Goal: Task Accomplishment & Management: Complete application form

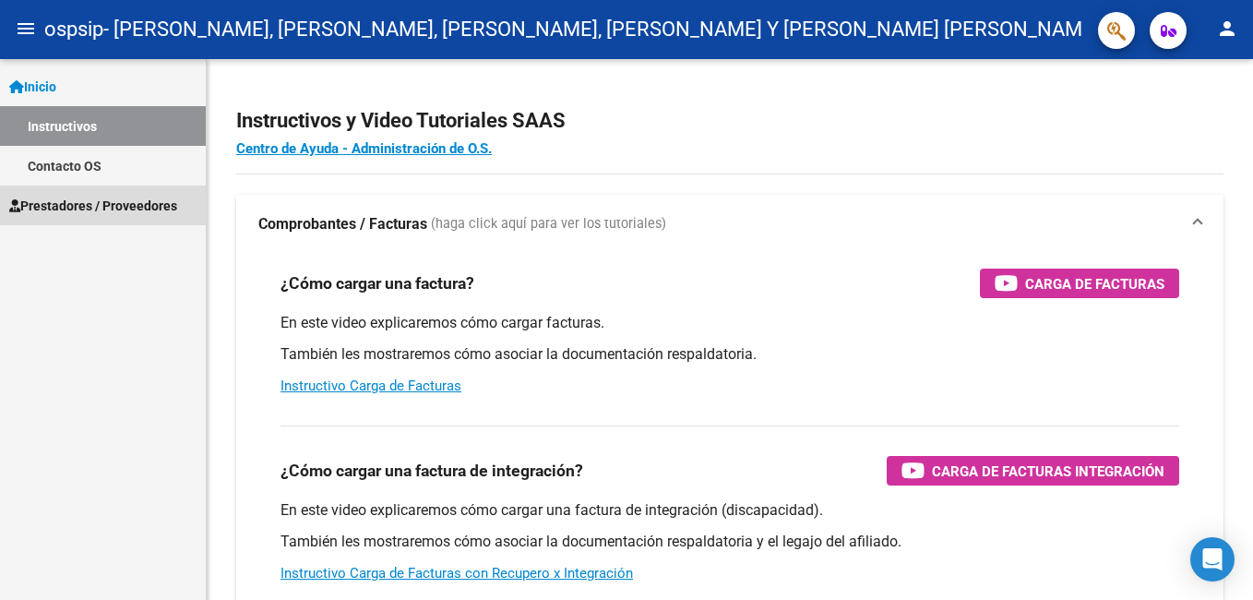
click at [97, 210] on span "Prestadores / Proveedores" at bounding box center [93, 206] width 168 height 20
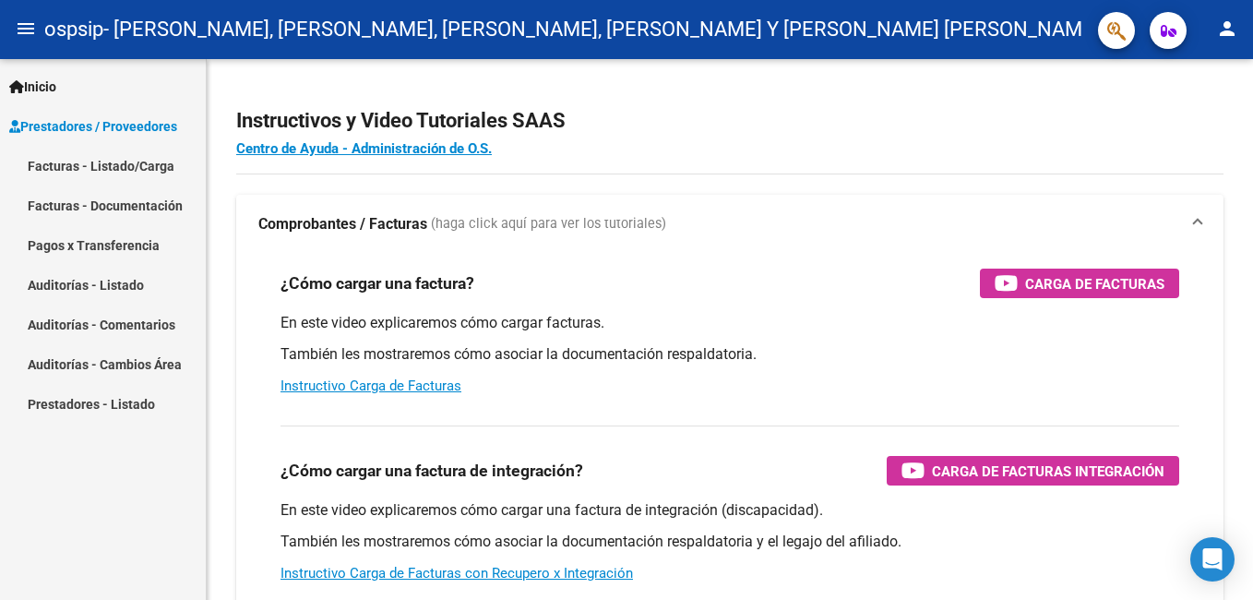
click at [78, 169] on link "Facturas - Listado/Carga" at bounding box center [103, 166] width 206 height 40
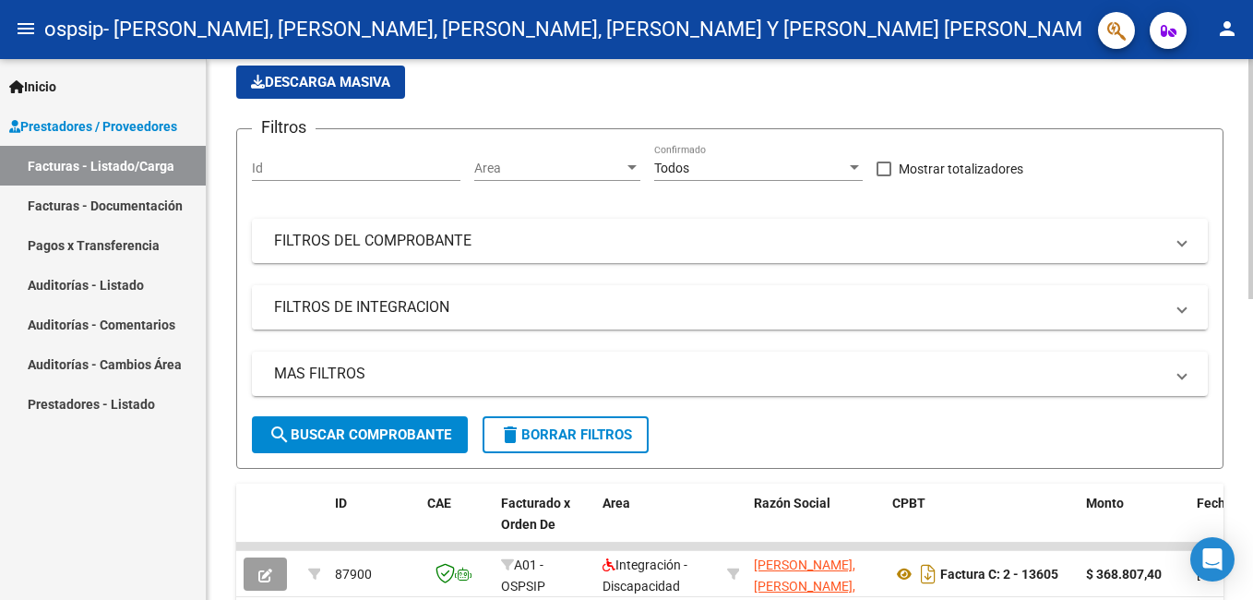
scroll to position [92, 0]
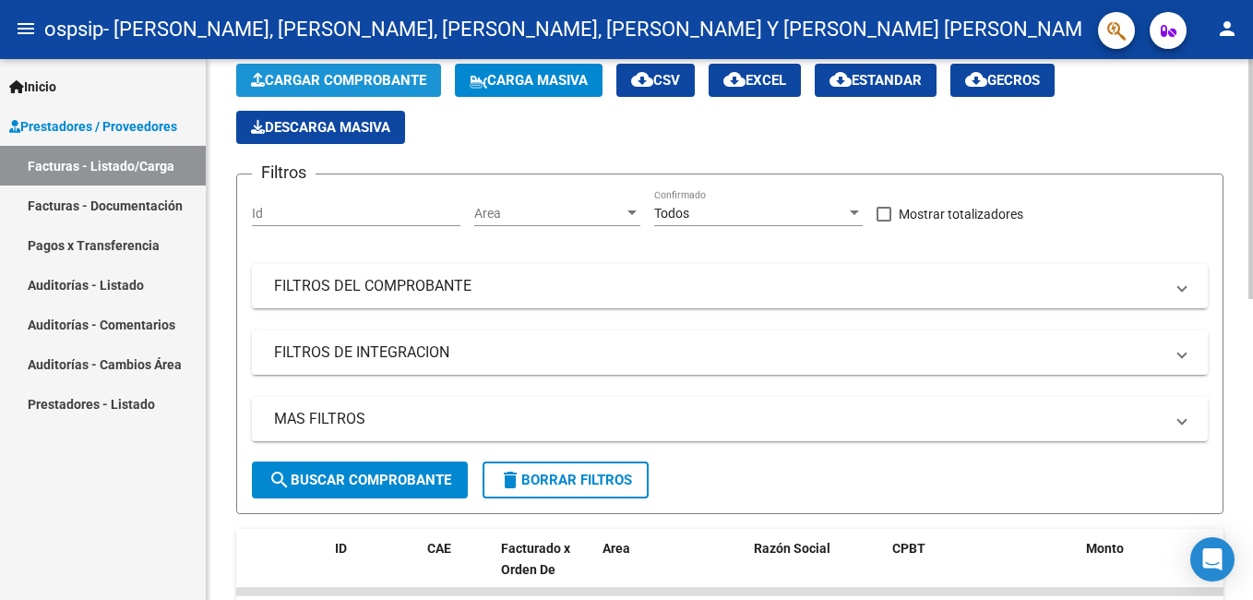
click at [341, 84] on span "Cargar Comprobante" at bounding box center [338, 80] width 175 height 17
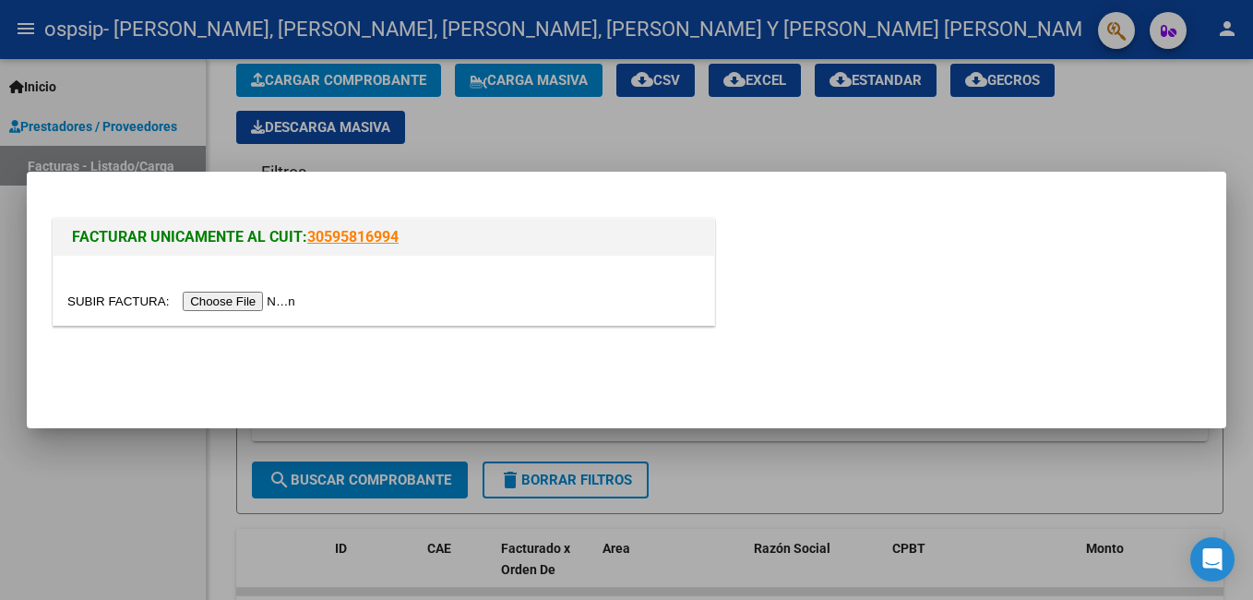
click at [217, 305] on input "file" at bounding box center [183, 300] width 233 height 19
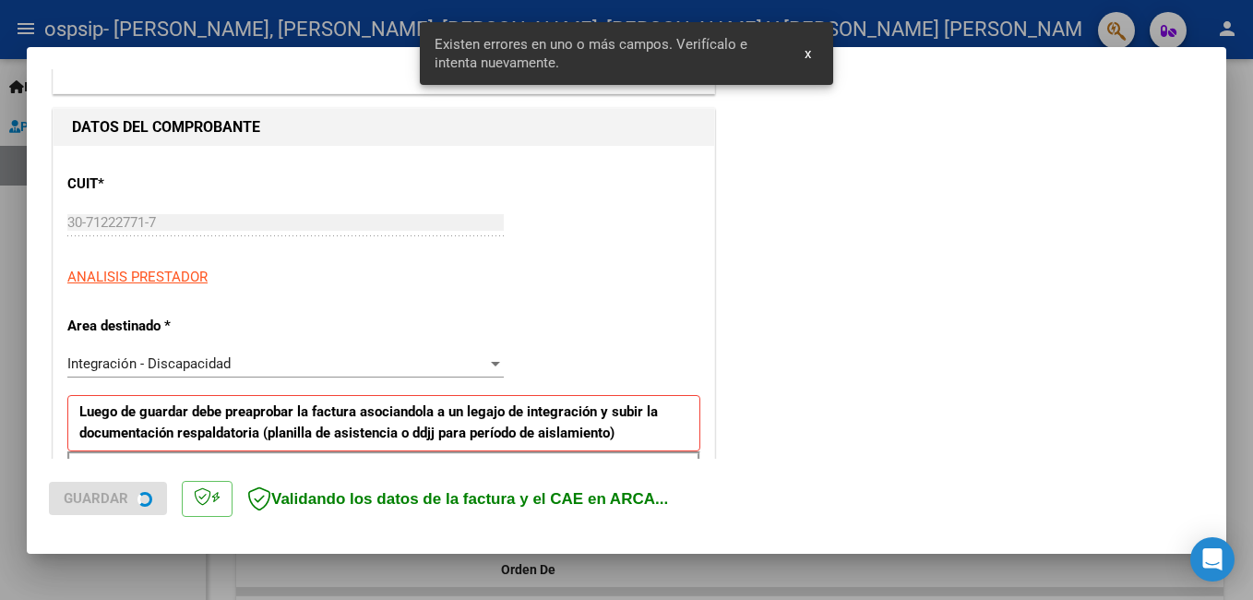
scroll to position [413, 0]
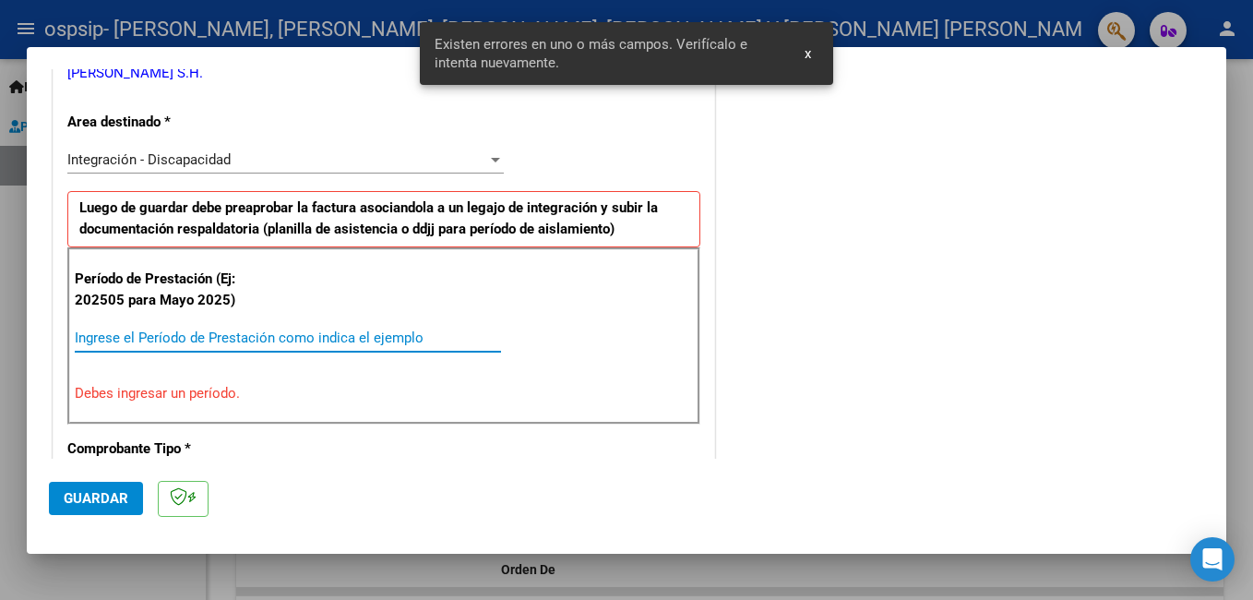
click at [347, 334] on input "Ingrese el Período de Prestación como indica el ejemplo" at bounding box center [288, 337] width 426 height 17
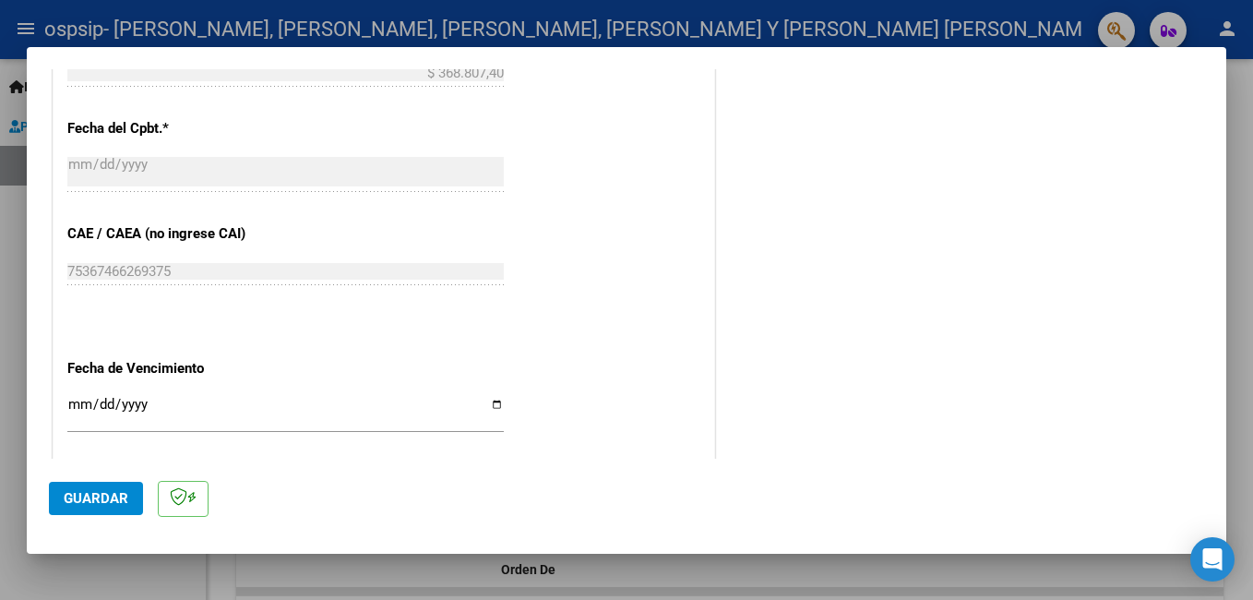
scroll to position [1151, 0]
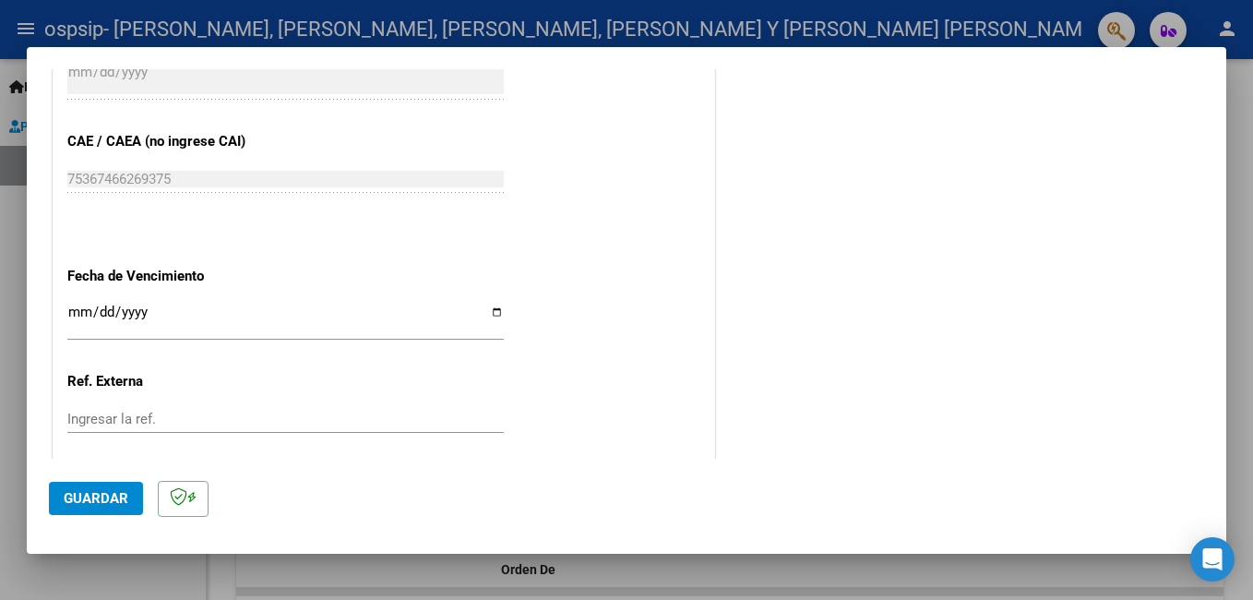
type input "202508"
click at [75, 309] on input "Ingresar la fecha" at bounding box center [285, 319] width 436 height 30
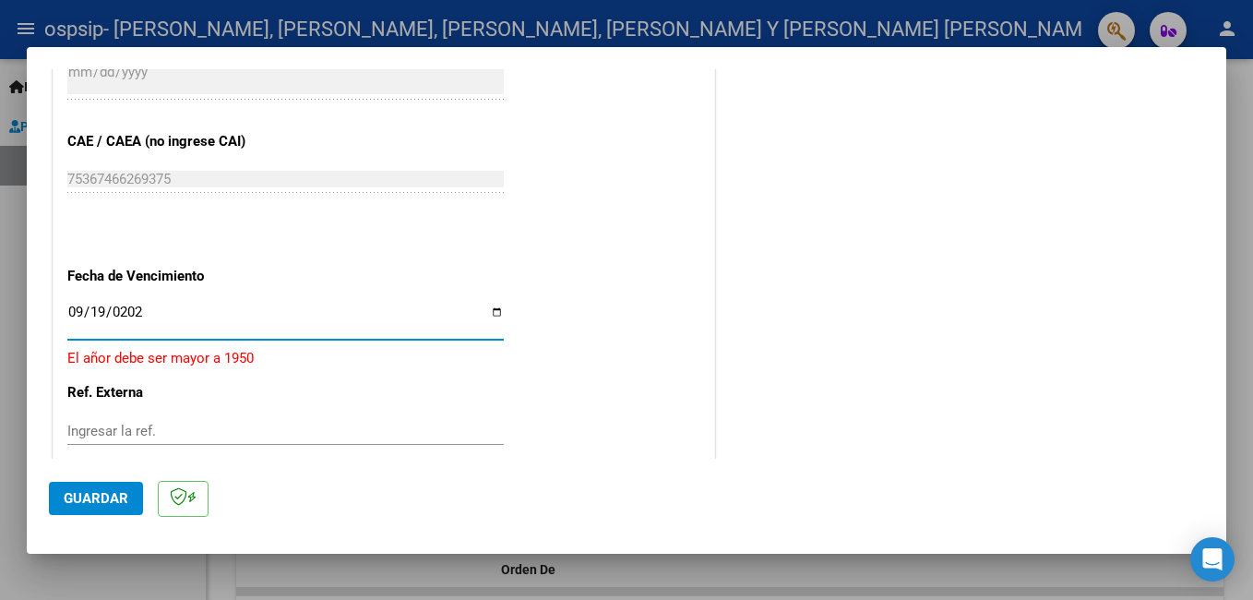
type input "[DATE]"
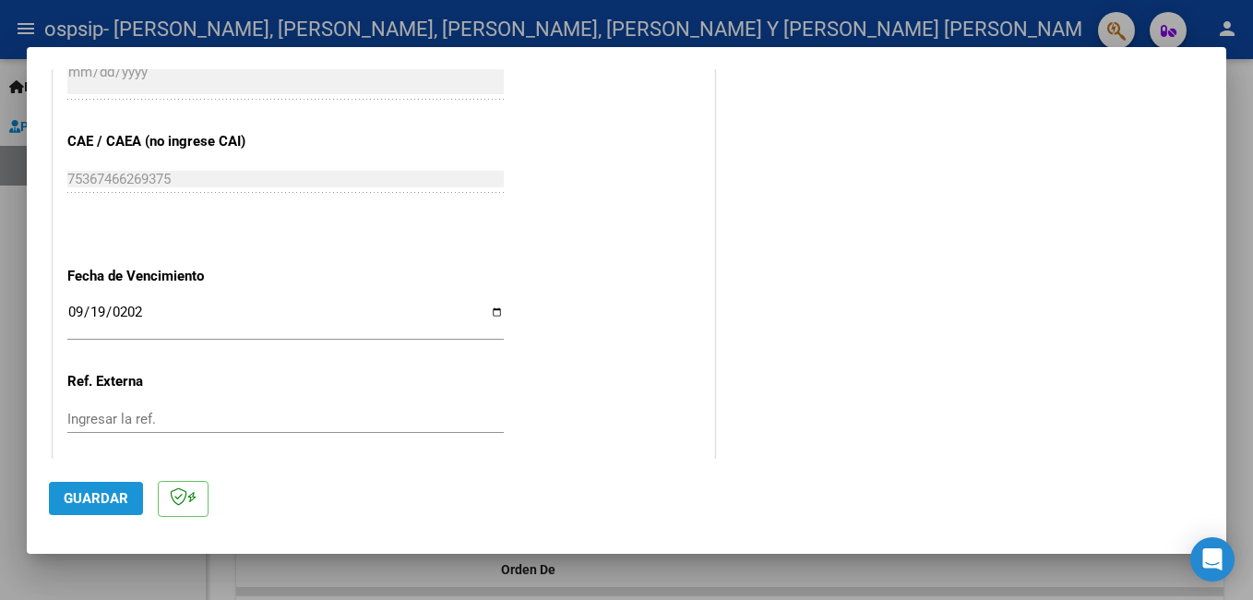
click at [106, 501] on span "Guardar" at bounding box center [96, 498] width 65 height 17
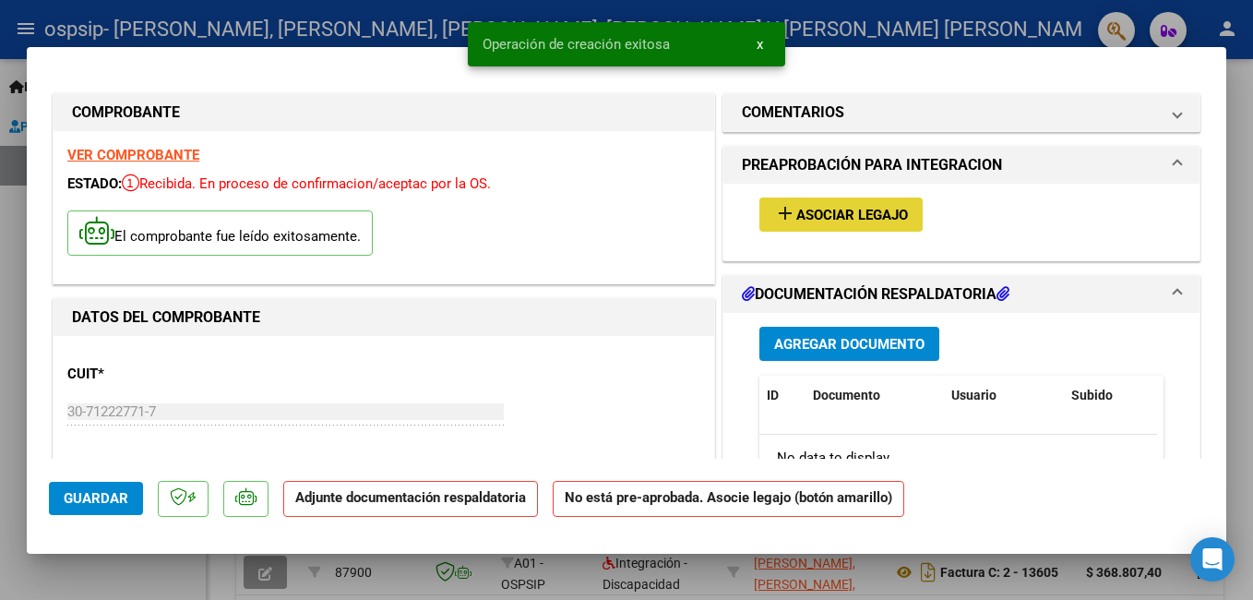
click at [774, 215] on mat-icon "add" at bounding box center [785, 213] width 22 height 22
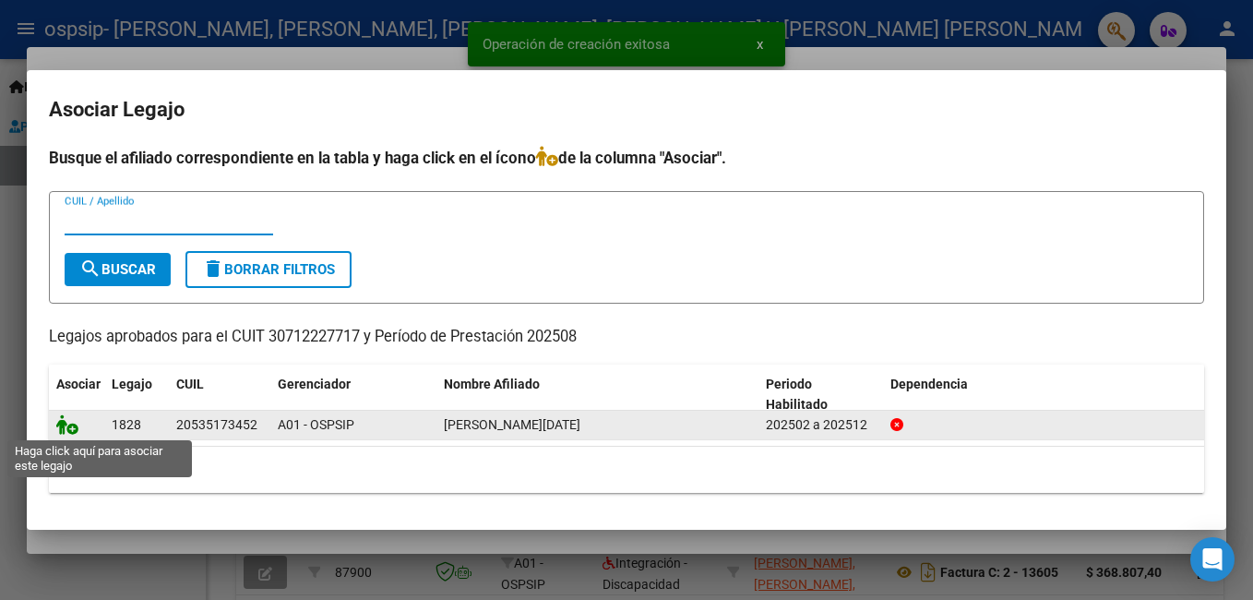
click at [65, 431] on icon at bounding box center [67, 424] width 22 height 20
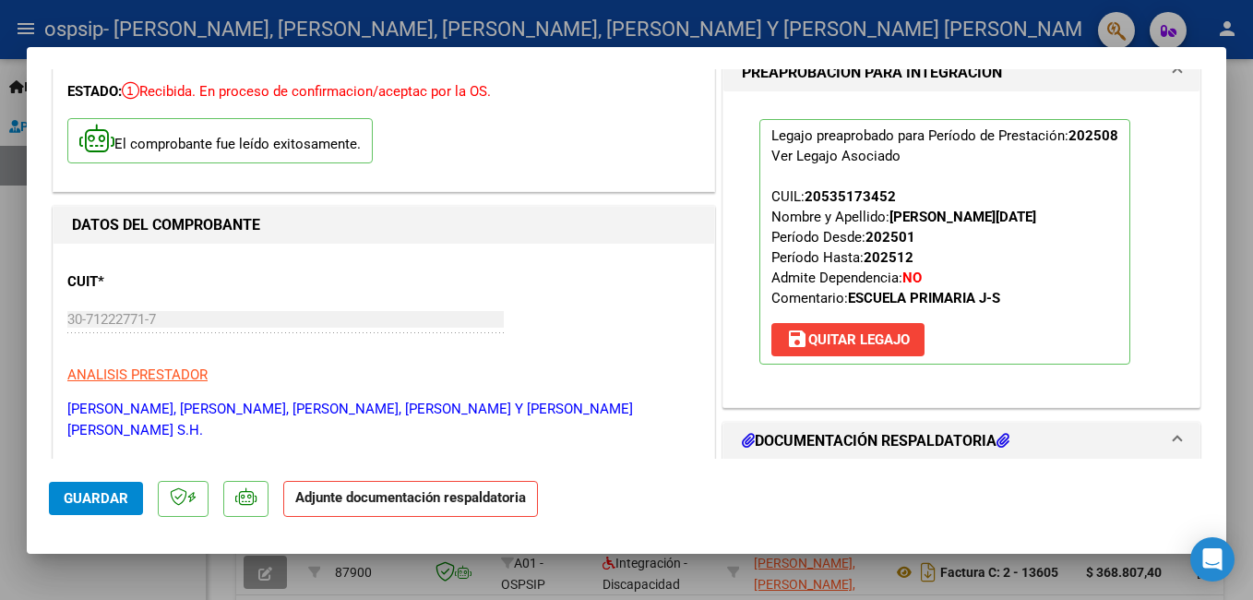
scroll to position [184, 0]
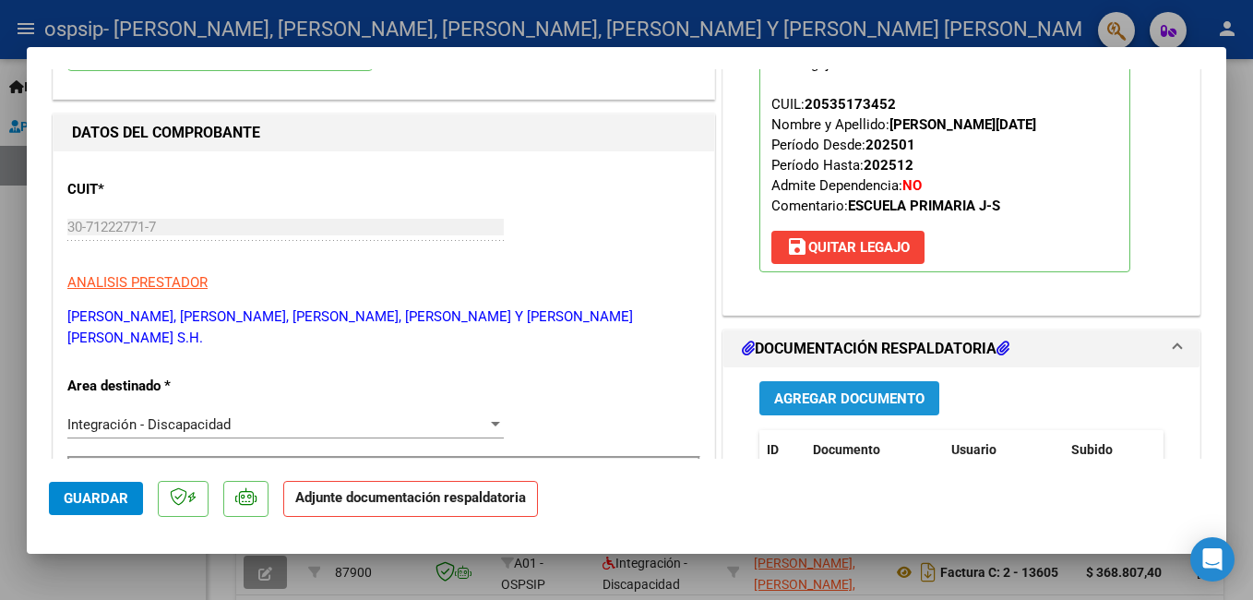
click at [864, 407] on span "Agregar Documento" at bounding box center [849, 398] width 150 height 17
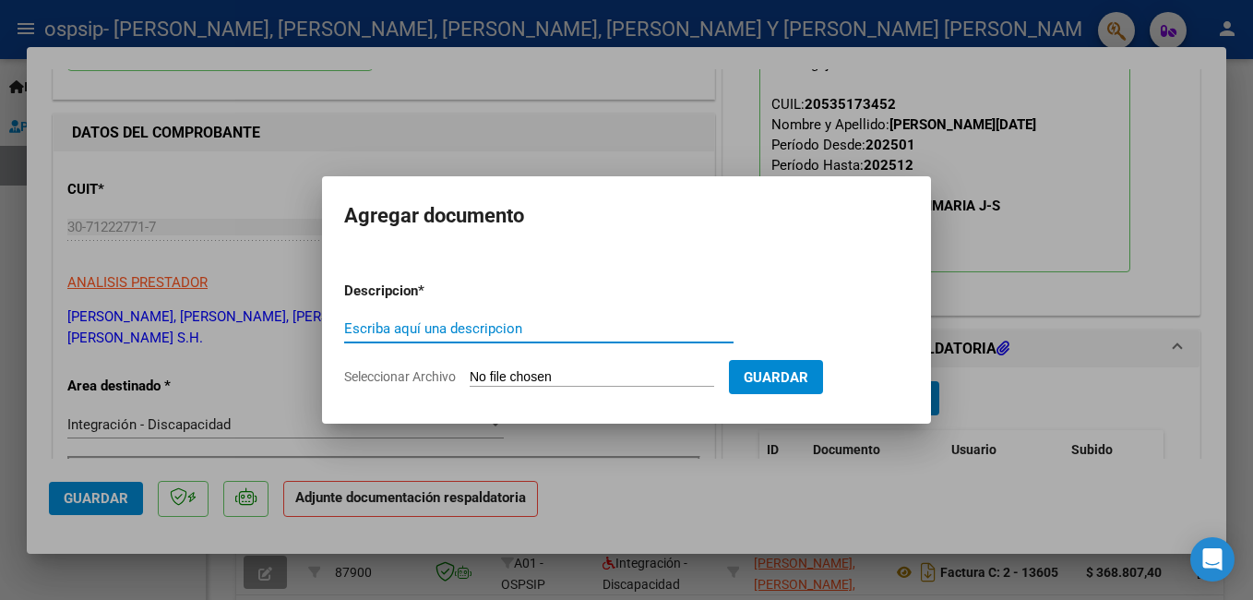
click at [495, 320] on div "Escriba aquí una descripcion" at bounding box center [538, 329] width 389 height 28
type input "planilla de asistencia"
click at [534, 377] on input "Seleccionar Archivo" at bounding box center [591, 378] width 244 height 18
type input "C:\fakepath\[PERSON_NAME][DATE].pdf"
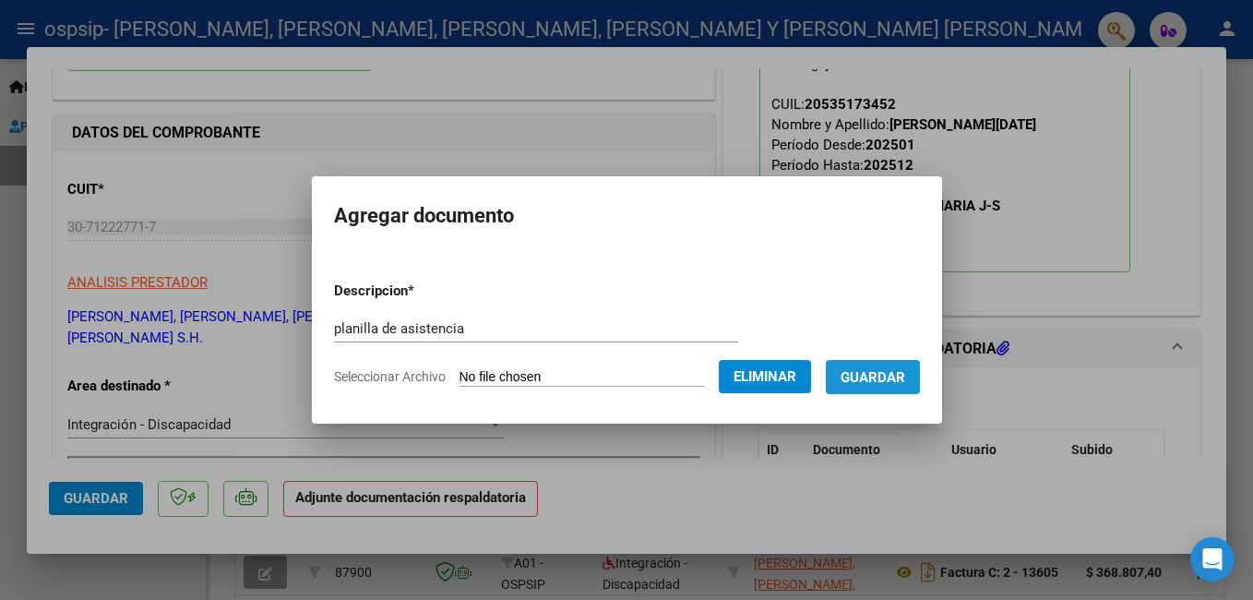
click at [874, 378] on span "Guardar" at bounding box center [872, 377] width 65 height 17
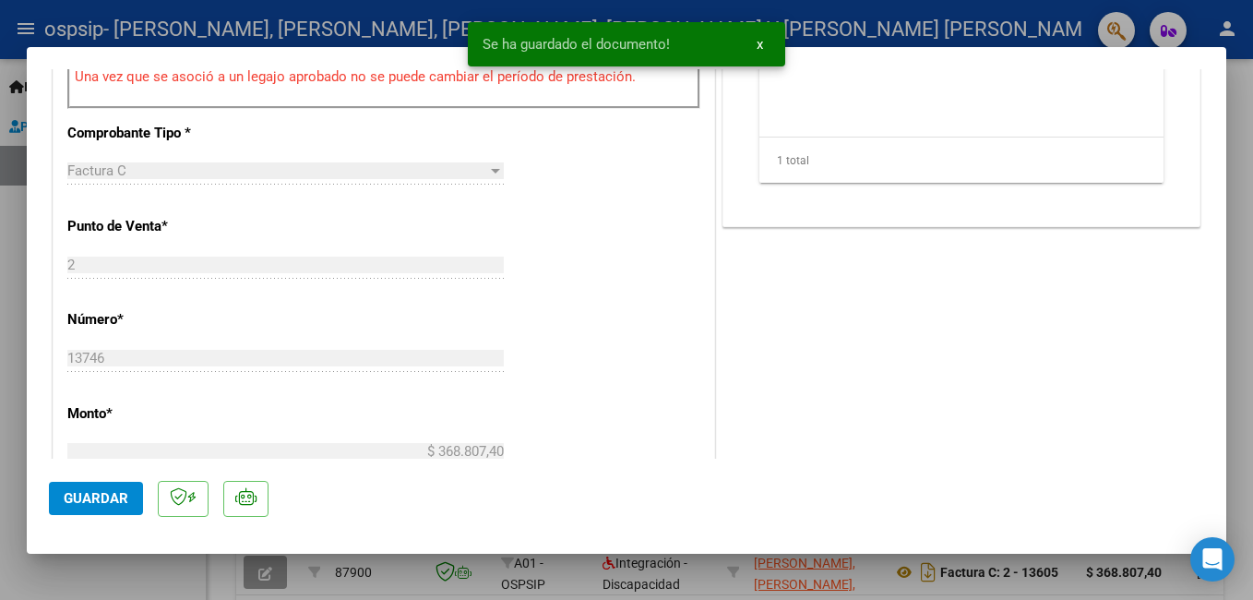
scroll to position [922, 0]
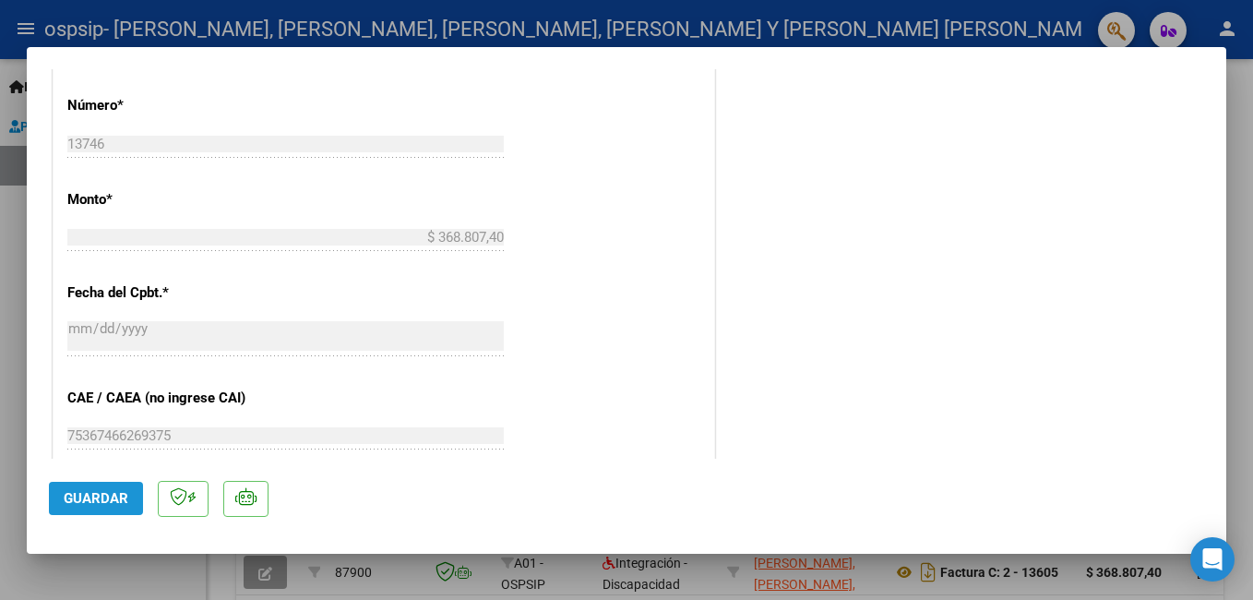
click at [90, 505] on span "Guardar" at bounding box center [96, 498] width 65 height 17
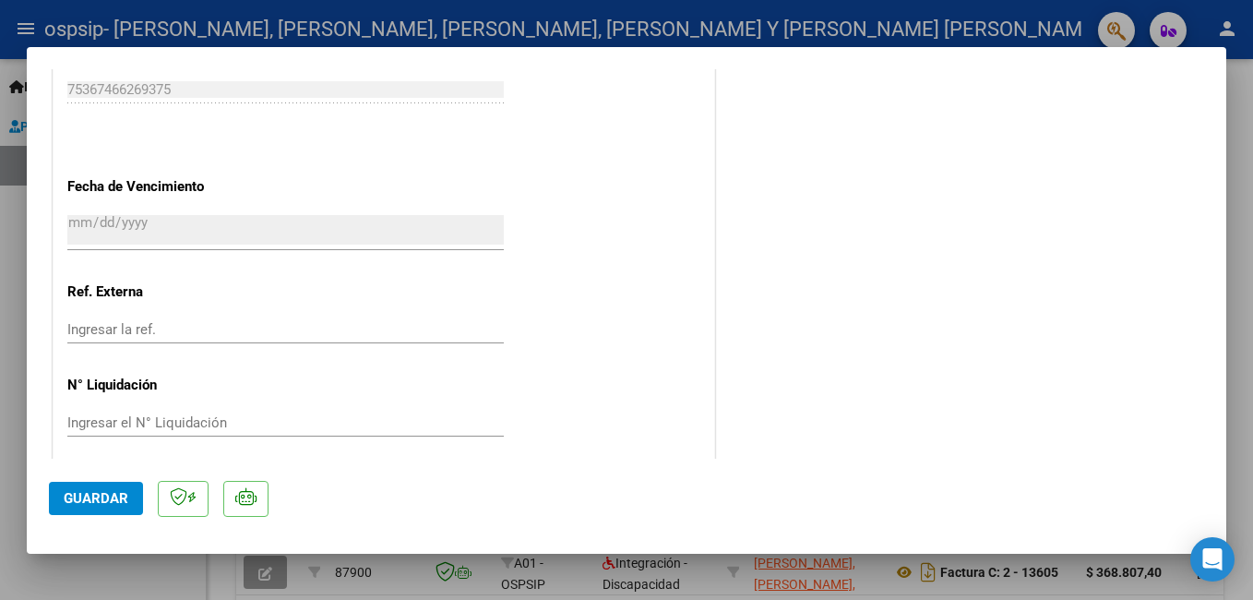
scroll to position [1282, 0]
